Goal: Task Accomplishment & Management: Manage account settings

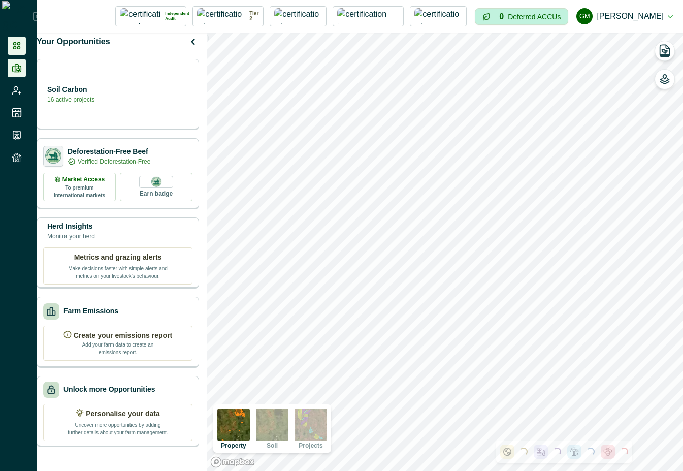
click at [14, 67] on icon at bounding box center [17, 68] width 10 height 10
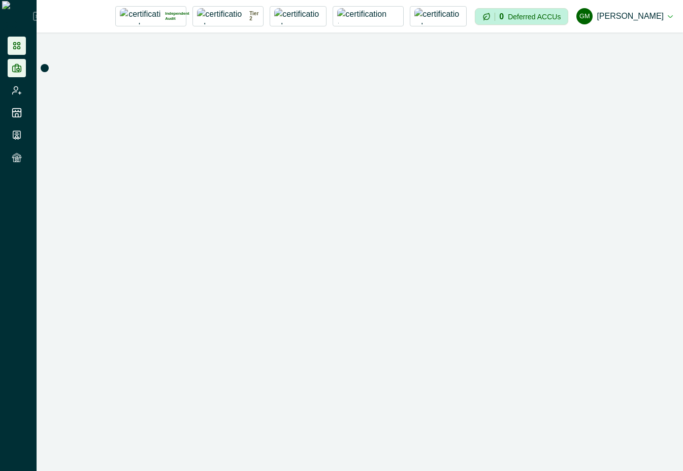
click at [23, 37] on li at bounding box center [17, 46] width 18 height 18
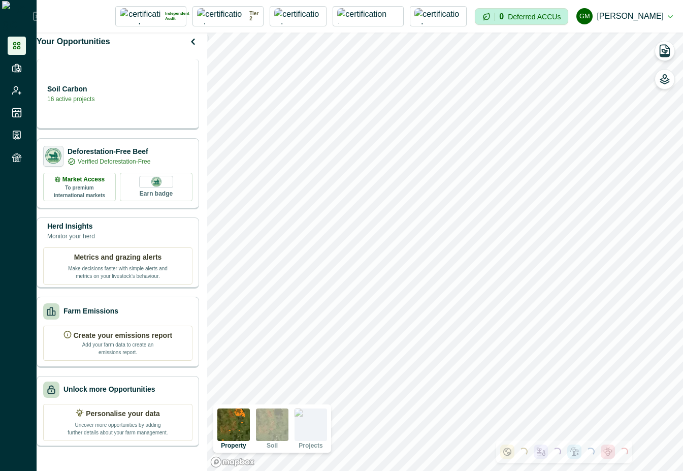
click at [75, 104] on p "16 active projects" at bounding box center [70, 98] width 47 height 9
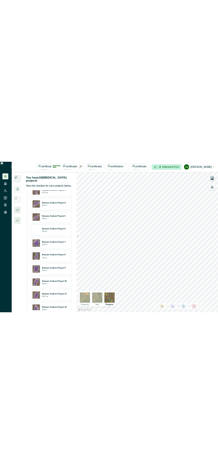
scroll to position [150, 0]
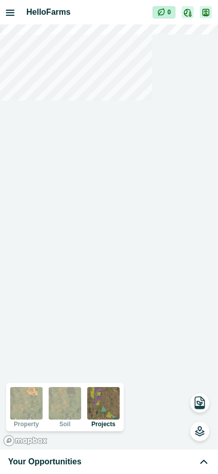
click at [180, 458] on div "Your Opportunities" at bounding box center [109, 461] width 202 height 12
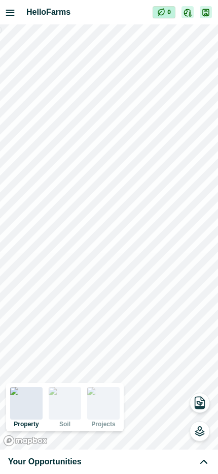
click at [151, 462] on div "Your Opportunities" at bounding box center [109, 461] width 202 height 12
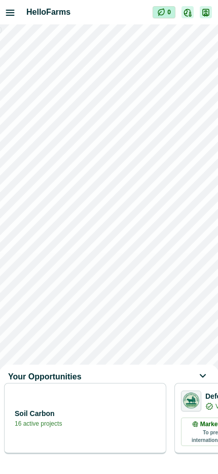
click at [109, 414] on div "Soil Carbon 16 active projects" at bounding box center [85, 418] width 163 height 71
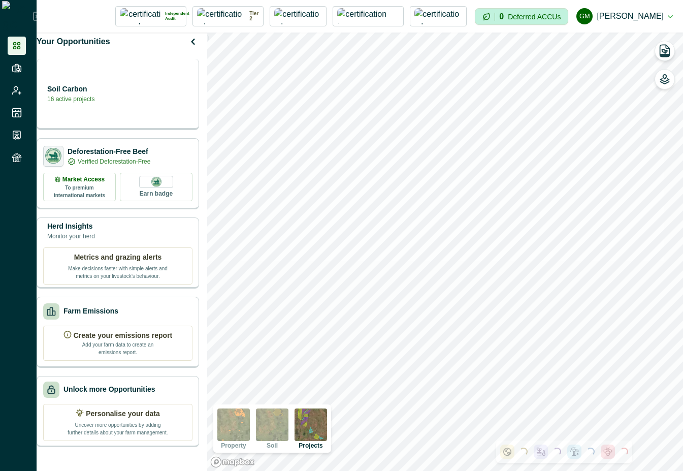
click at [149, 83] on div "Soil Carbon 16 active projects" at bounding box center [118, 94] width 163 height 71
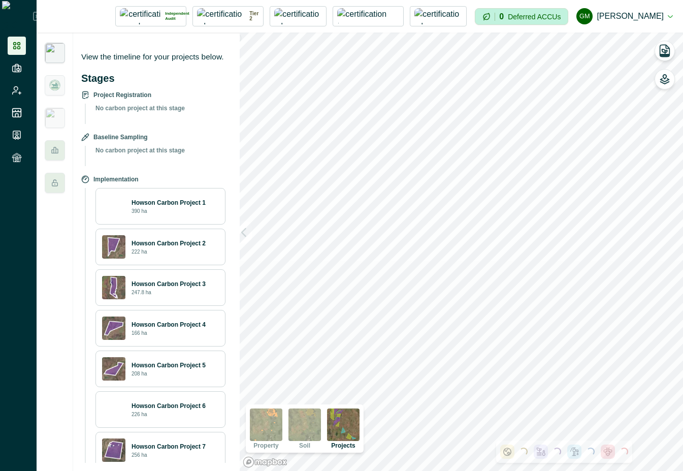
click at [49, 52] on img at bounding box center [55, 53] width 20 height 20
click at [51, 92] on div at bounding box center [55, 85] width 20 height 20
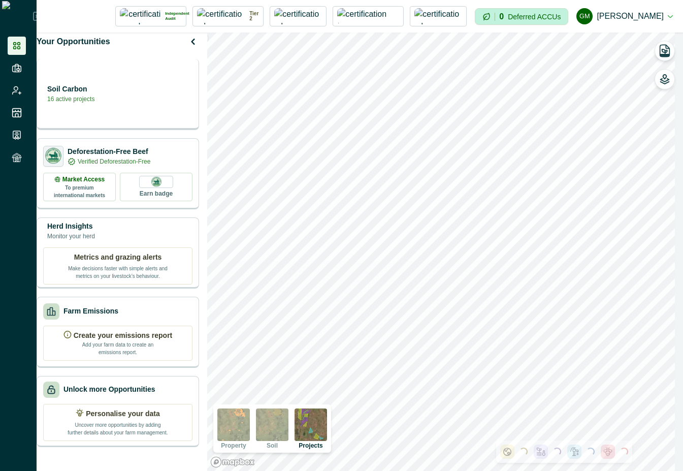
click at [134, 104] on div "Soil Carbon 16 active projects" at bounding box center [117, 93] width 149 height 20
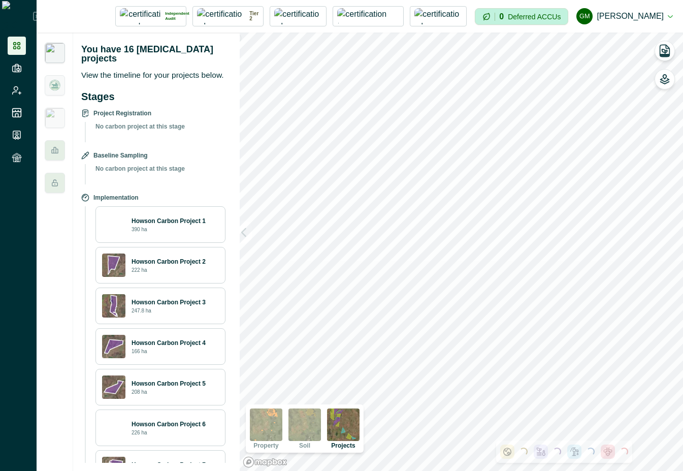
click at [61, 56] on img at bounding box center [55, 53] width 20 height 20
click at [59, 74] on div at bounding box center [55, 252] width 37 height 438
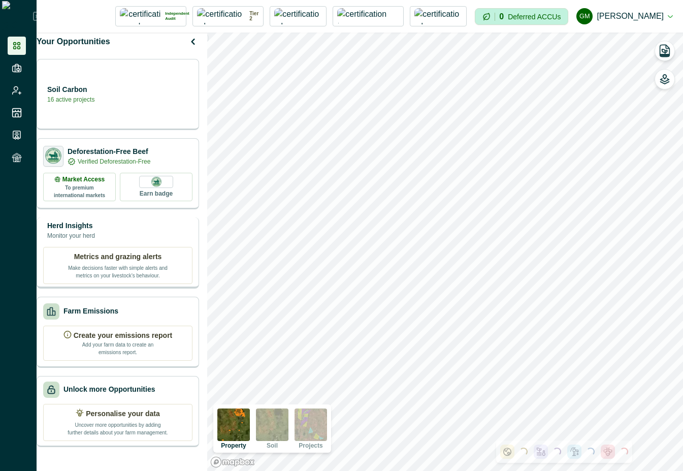
click at [114, 255] on div "Metrics and grazing alerts Make decisions faster with simple alerts and metrics…" at bounding box center [117, 265] width 149 height 37
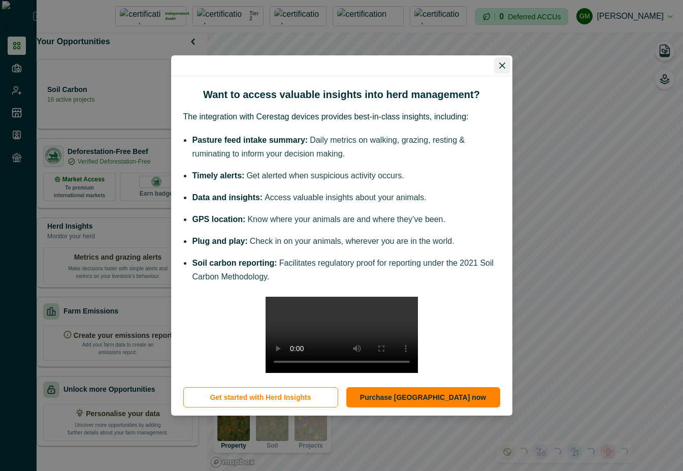
click at [498, 57] on button "Close" at bounding box center [502, 65] width 16 height 16
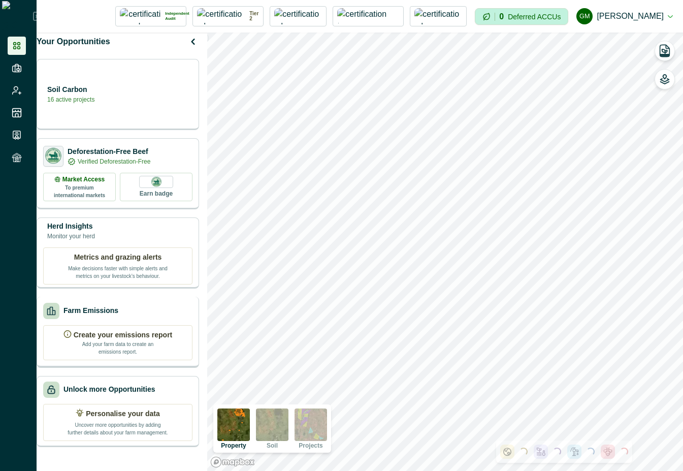
click at [141, 318] on div "Farm Emissions" at bounding box center [117, 311] width 149 height 16
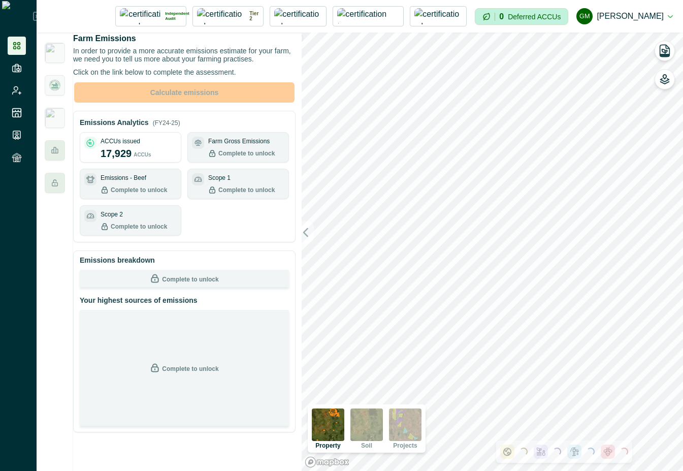
click at [653, 18] on button "GM Gayathri Menakath" at bounding box center [625, 16] width 97 height 24
click at [619, 46] on button "Sign out" at bounding box center [616, 45] width 113 height 17
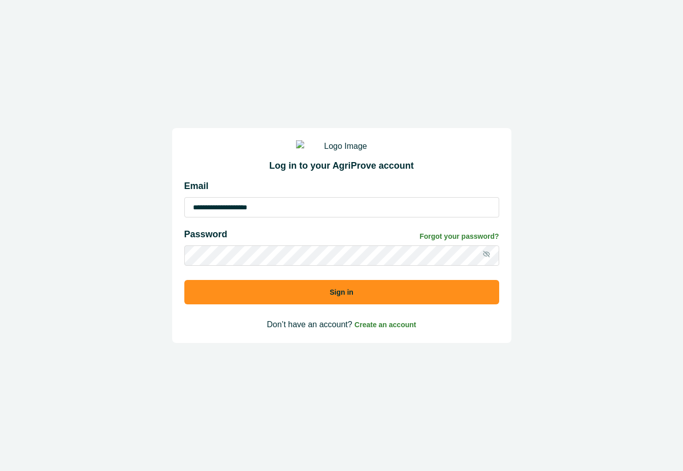
click at [380, 215] on input "**********" at bounding box center [341, 207] width 315 height 20
type input "**********"
click at [388, 298] on button "Sign in" at bounding box center [341, 292] width 315 height 24
